Goal: Task Accomplishment & Management: Use online tool/utility

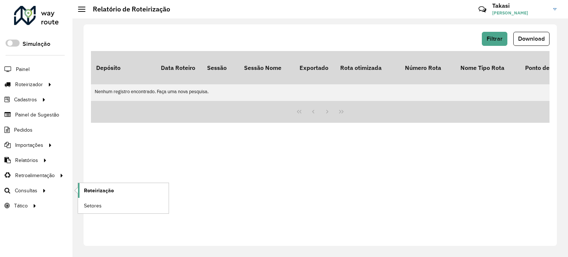
click at [89, 188] on span "Roteirização" at bounding box center [99, 191] width 30 height 8
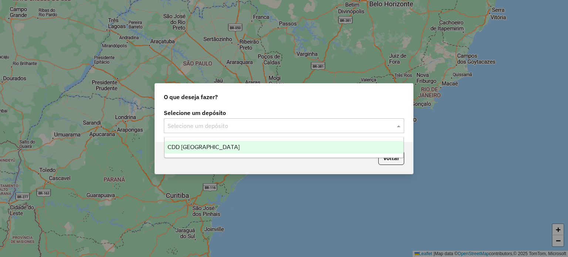
click at [286, 125] on input "text" at bounding box center [276, 126] width 218 height 9
click at [238, 147] on div "CDD Petropolis" at bounding box center [283, 147] width 239 height 13
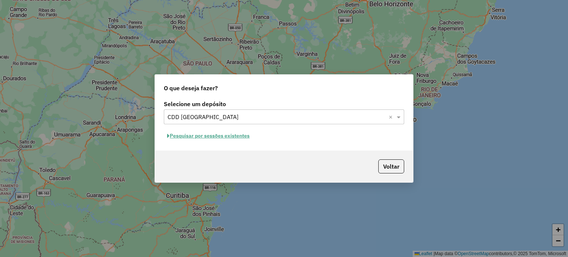
click at [227, 134] on button "Pesquisar por sessões existentes" at bounding box center [208, 135] width 89 height 11
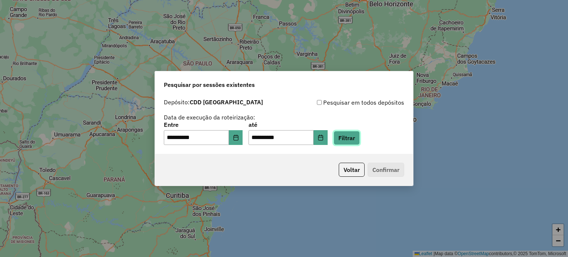
click at [353, 137] on button "Filtrar" at bounding box center [346, 138] width 26 height 14
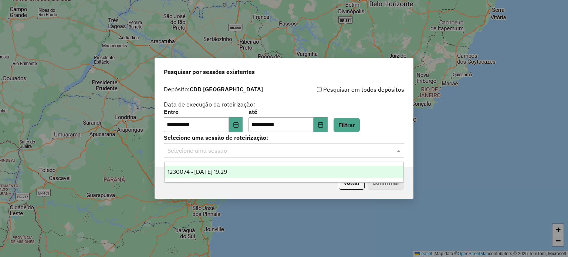
click at [371, 147] on input "text" at bounding box center [276, 150] width 218 height 9
click at [361, 166] on div "1230074 - 15/08/2025 19:29" at bounding box center [283, 172] width 239 height 13
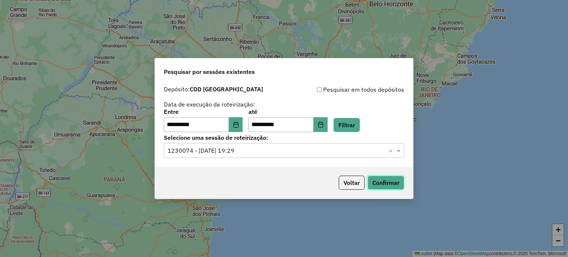
click at [376, 180] on button "Confirmar" at bounding box center [385, 183] width 37 height 14
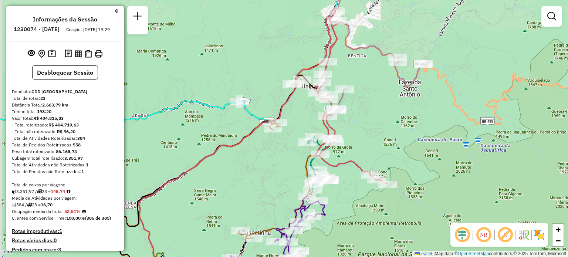
drag, startPoint x: 235, startPoint y: 176, endPoint x: 285, endPoint y: 73, distance: 114.6
click at [285, 73] on div "Janela de atendimento Grade de atendimento Capacidade Transportadoras Veículos …" at bounding box center [284, 128] width 568 height 257
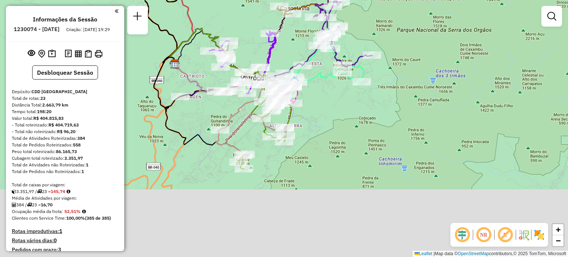
drag, startPoint x: 254, startPoint y: 109, endPoint x: 242, endPoint y: -1, distance: 111.5
click at [242, 0] on html "Aguarde... Pop-up bloqueado! Seu navegador bloqueou automáticamente a abertura …" at bounding box center [284, 128] width 568 height 257
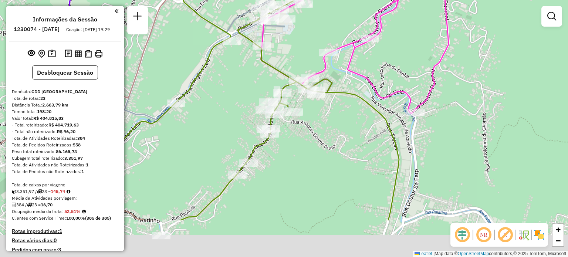
drag, startPoint x: 276, startPoint y: 145, endPoint x: 236, endPoint y: 81, distance: 75.0
click at [236, 81] on div "Janela de atendimento Grade de atendimento Capacidade Transportadoras Veículos …" at bounding box center [284, 128] width 568 height 257
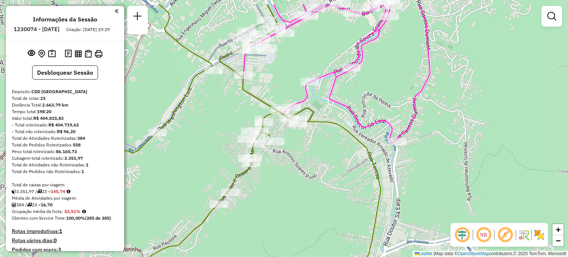
drag, startPoint x: 242, startPoint y: 107, endPoint x: 224, endPoint y: 139, distance: 36.6
click at [224, 139] on div "Janela de atendimento Grade de atendimento Capacidade Transportadoras Veículos …" at bounding box center [284, 128] width 568 height 257
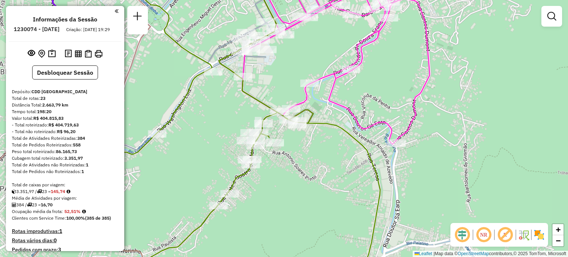
drag, startPoint x: 78, startPoint y: 79, endPoint x: 102, endPoint y: 103, distance: 33.5
click at [102, 102] on div "Total de rotas: 23" at bounding box center [65, 98] width 106 height 7
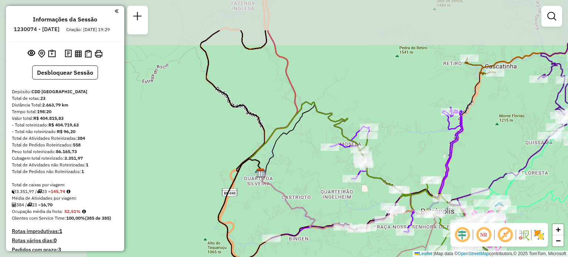
drag, startPoint x: 254, startPoint y: 90, endPoint x: 387, endPoint y: 188, distance: 165.8
click at [387, 188] on div "Janela de atendimento Grade de atendimento Capacidade Transportadoras Veículos …" at bounding box center [284, 128] width 568 height 257
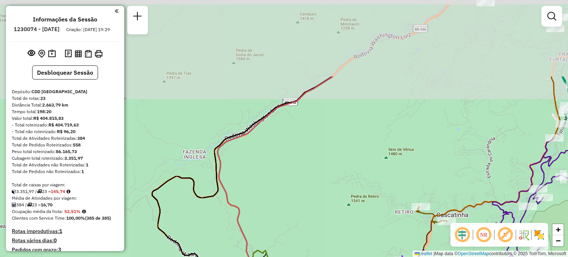
drag, startPoint x: 372, startPoint y: 87, endPoint x: 362, endPoint y: 191, distance: 104.7
click at [362, 191] on div "Janela de atendimento Grade de atendimento Capacidade Transportadoras Veículos …" at bounding box center [284, 128] width 568 height 257
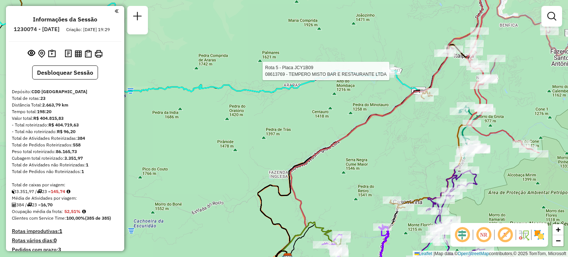
select select "**********"
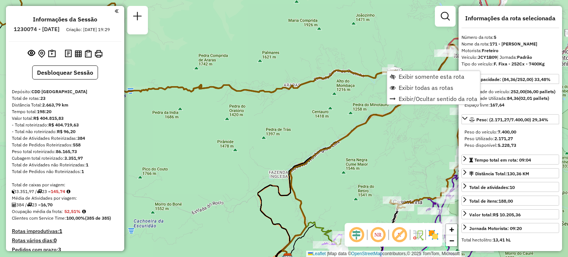
scroll to position [477, 0]
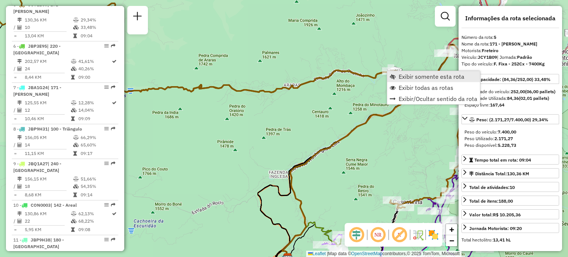
click at [403, 77] on span "Exibir somente esta rota" at bounding box center [431, 77] width 66 height 6
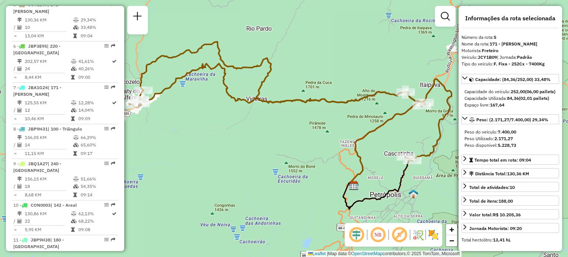
drag, startPoint x: 261, startPoint y: 130, endPoint x: 272, endPoint y: 124, distance: 11.9
click at [272, 124] on div "Janela de atendimento Grade de atendimento Capacidade Transportadoras Veículos …" at bounding box center [284, 128] width 568 height 257
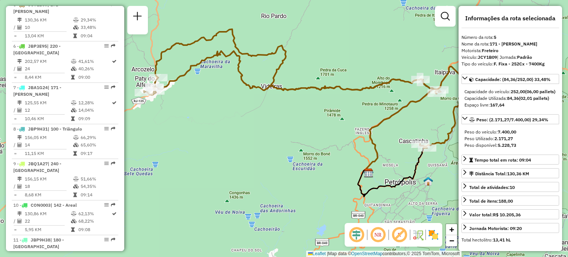
drag, startPoint x: 256, startPoint y: 112, endPoint x: 234, endPoint y: 113, distance: 22.6
click at [234, 113] on div "Janela de atendimento Grade de atendimento Capacidade Transportadoras Veículos …" at bounding box center [284, 128] width 568 height 257
